Goal: Task Accomplishment & Management: Use online tool/utility

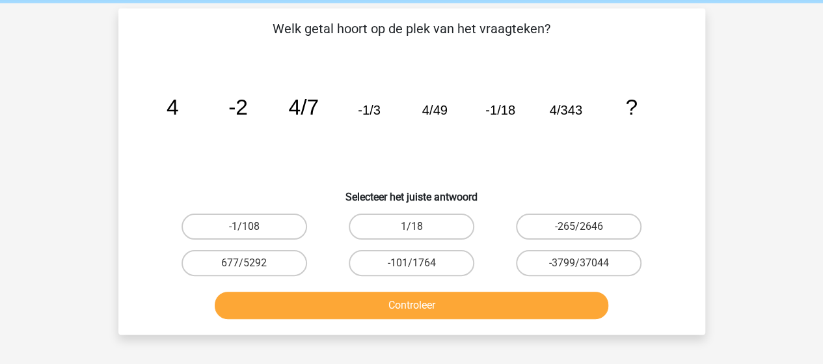
scroll to position [66, 0]
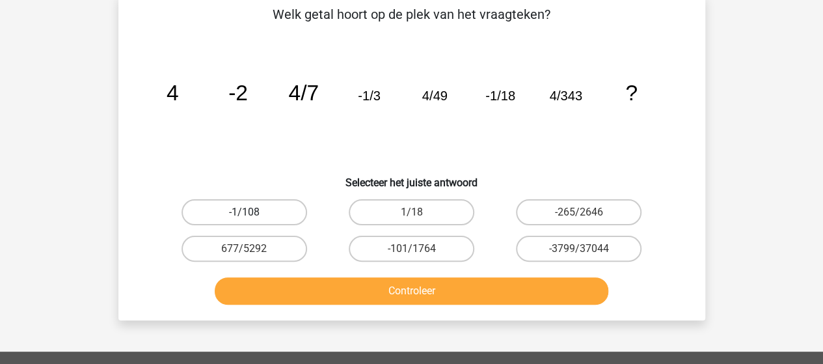
click at [182, 215] on label "-1/108" at bounding box center [245, 212] width 126 height 26
click at [244, 215] on input "-1/108" at bounding box center [248, 216] width 8 height 8
radio input "true"
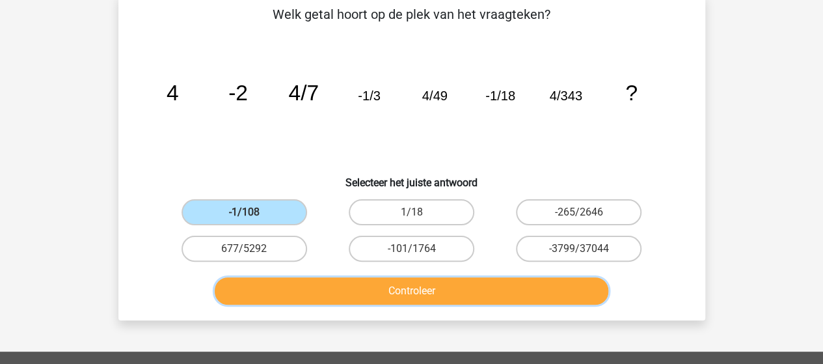
click at [285, 290] on button "Controleer" at bounding box center [412, 290] width 394 height 27
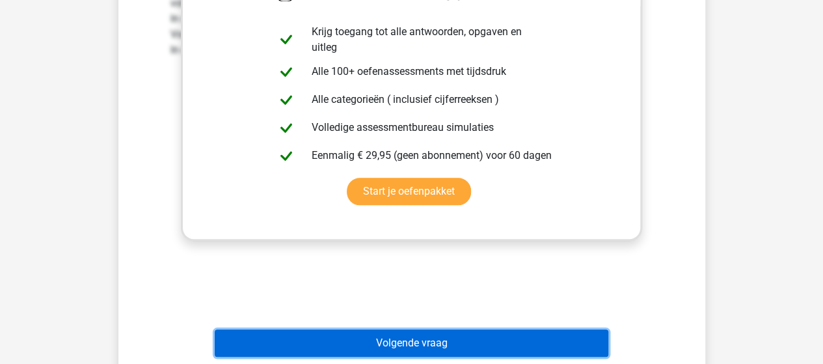
click at [553, 334] on button "Volgende vraag" at bounding box center [412, 342] width 394 height 27
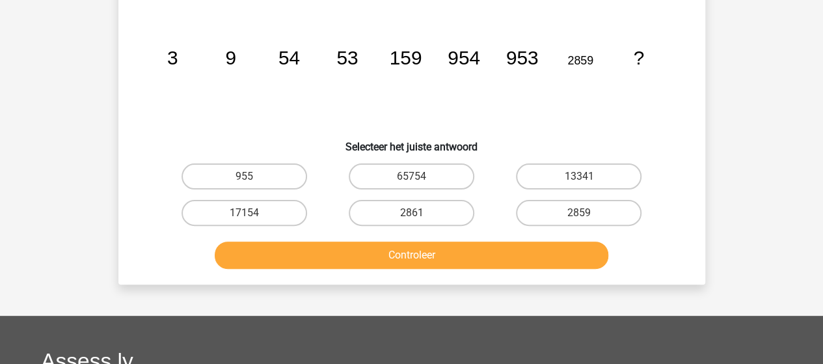
scroll to position [60, 0]
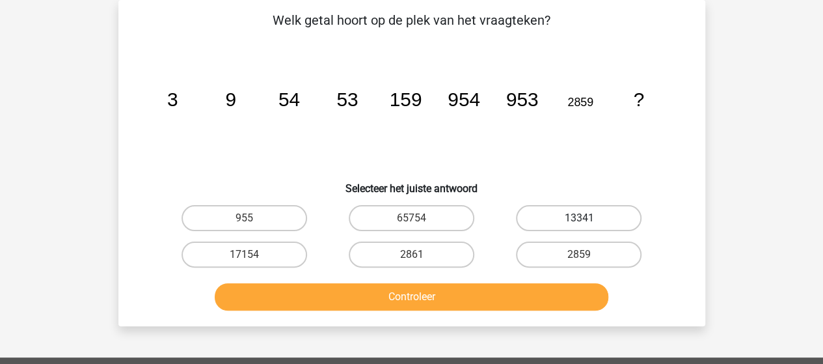
click at [580, 211] on label "13341" at bounding box center [579, 218] width 126 height 26
click at [580, 218] on input "13341" at bounding box center [583, 222] width 8 height 8
radio input "true"
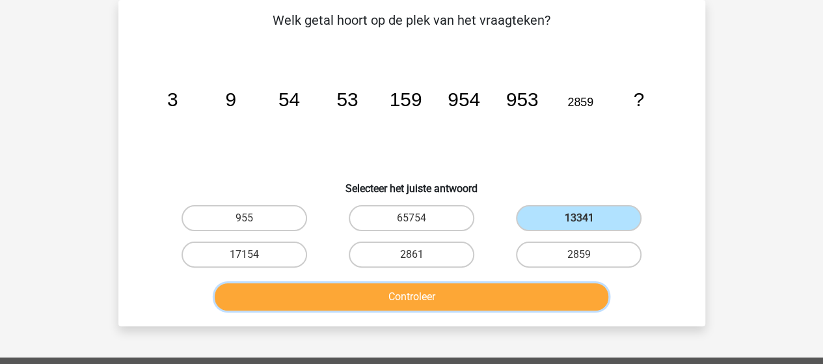
click at [533, 308] on button "Controleer" at bounding box center [412, 296] width 394 height 27
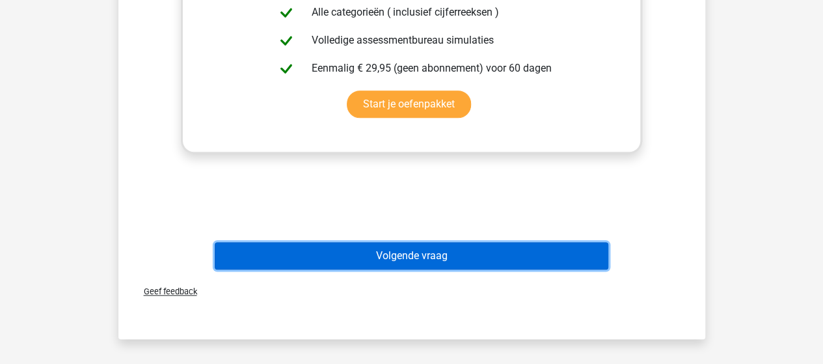
click at [274, 247] on button "Volgende vraag" at bounding box center [412, 255] width 394 height 27
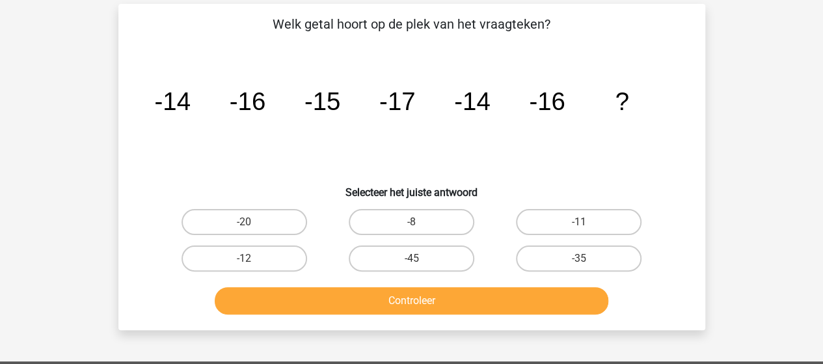
scroll to position [61, 0]
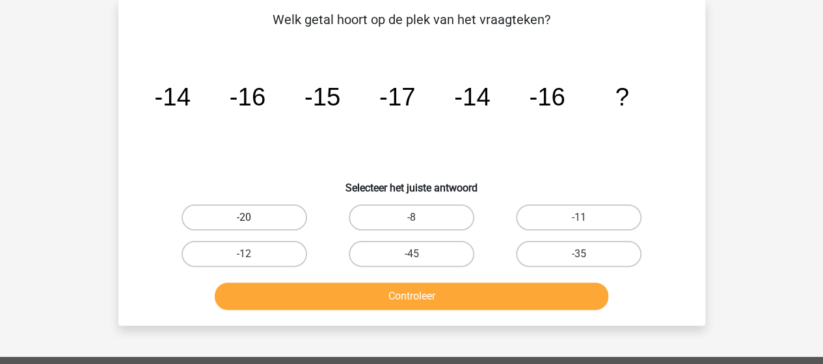
click at [271, 205] on label "-20" at bounding box center [245, 217] width 126 height 26
click at [252, 217] on input "-20" at bounding box center [248, 221] width 8 height 8
radio input "true"
click at [519, 217] on label "-11" at bounding box center [579, 217] width 126 height 26
click at [579, 217] on input "-11" at bounding box center [583, 221] width 8 height 8
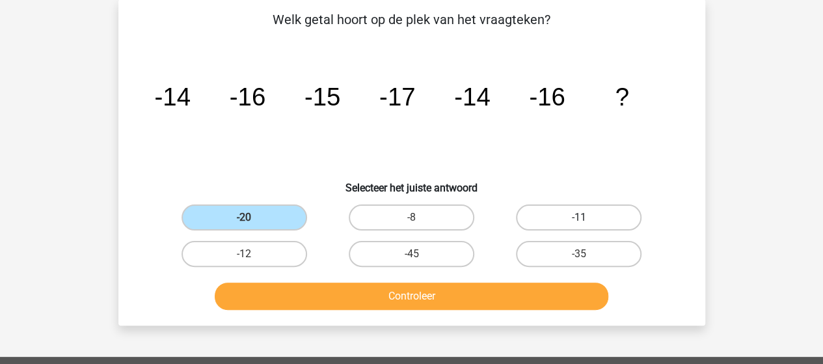
radio input "true"
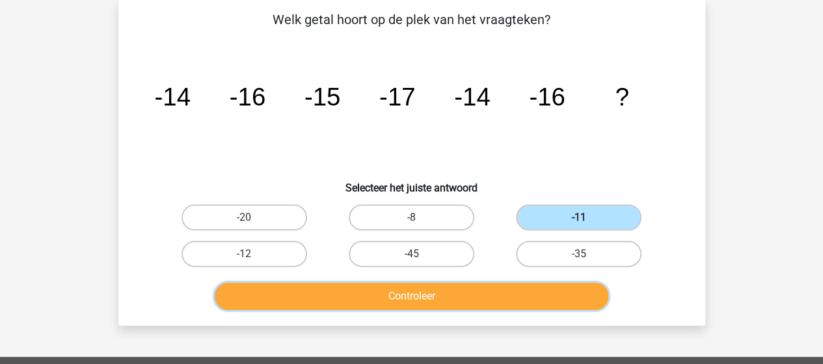
click at [480, 304] on button "Controleer" at bounding box center [412, 295] width 394 height 27
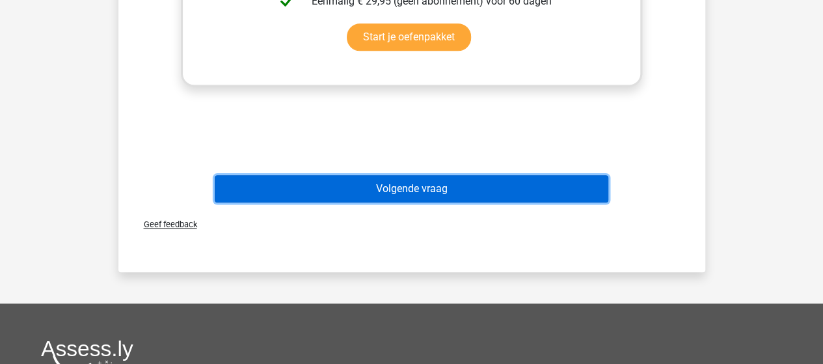
click at [284, 183] on button "Volgende vraag" at bounding box center [412, 188] width 394 height 27
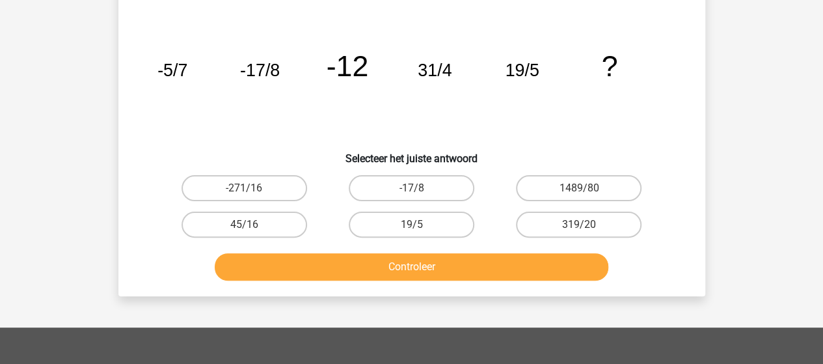
scroll to position [60, 0]
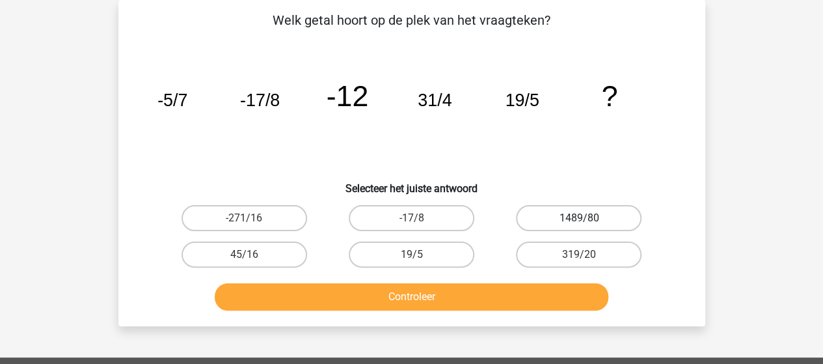
click at [559, 221] on label "1489/80" at bounding box center [579, 218] width 126 height 26
click at [579, 221] on input "1489/80" at bounding box center [583, 222] width 8 height 8
radio input "true"
click at [280, 251] on label "45/16" at bounding box center [245, 254] width 126 height 26
click at [252, 254] on input "45/16" at bounding box center [248, 258] width 8 height 8
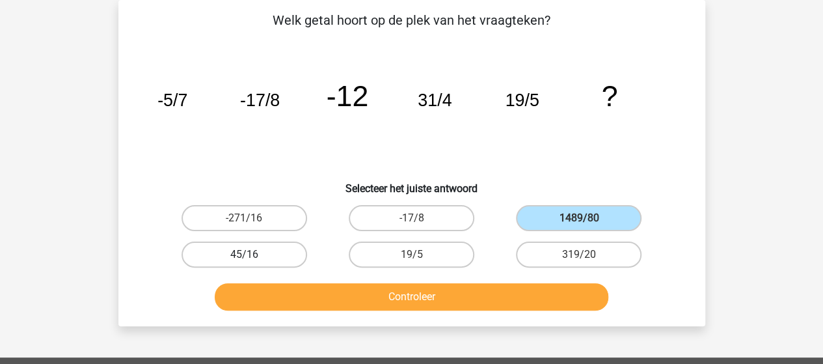
radio input "true"
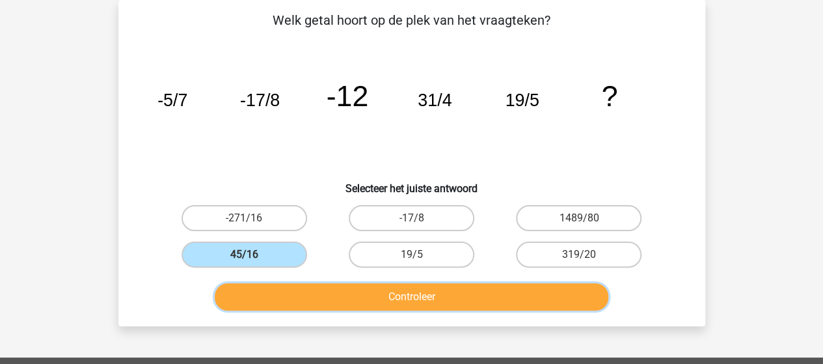
click at [299, 308] on button "Controleer" at bounding box center [412, 296] width 394 height 27
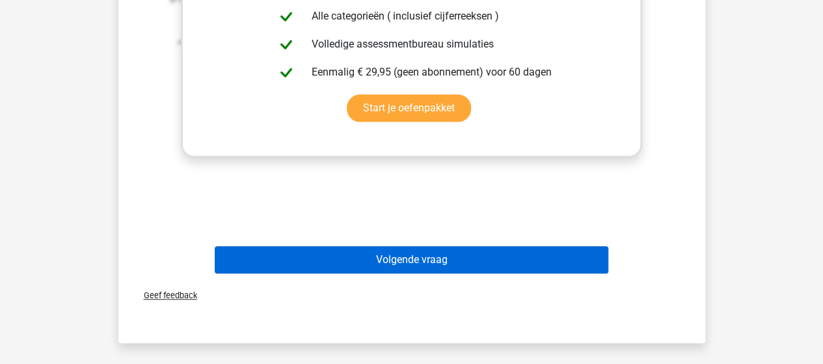
click at [254, 265] on button "Volgende vraag" at bounding box center [412, 259] width 394 height 27
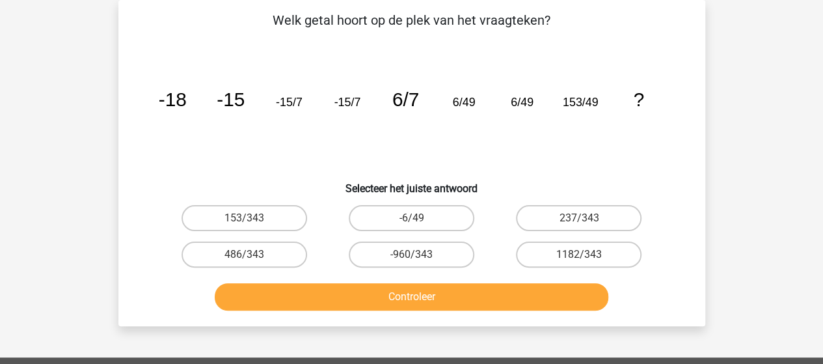
click at [301, 160] on icon "image/svg+xml -18 -15 -15/7 -15/7 6/7 6/49 6/49 153/49 ?" at bounding box center [412, 105] width 524 height 131
